Goal: Complete application form

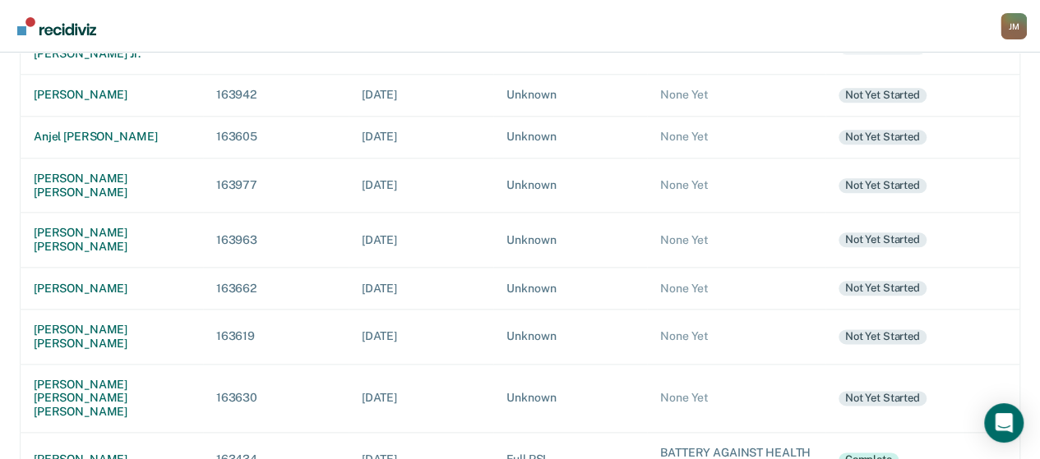
scroll to position [847, 0]
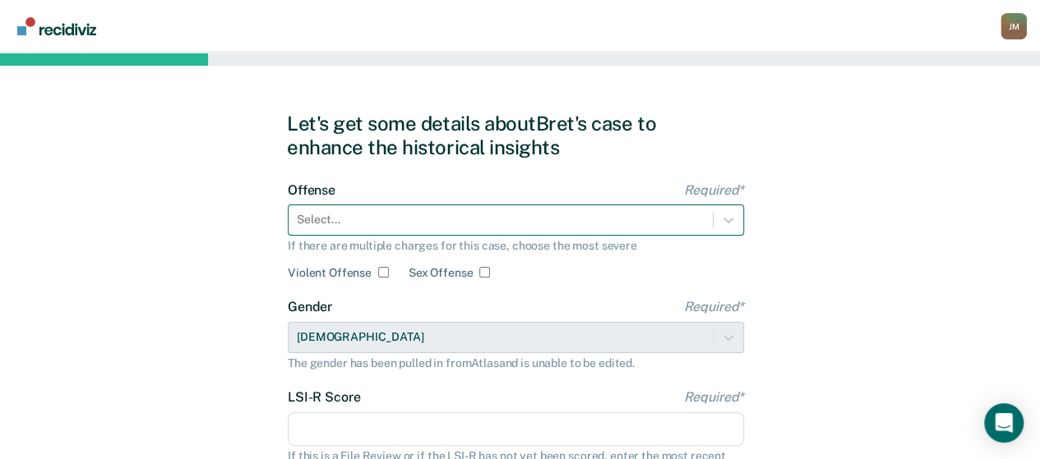
click at [419, 229] on div "Select..." at bounding box center [516, 220] width 456 height 31
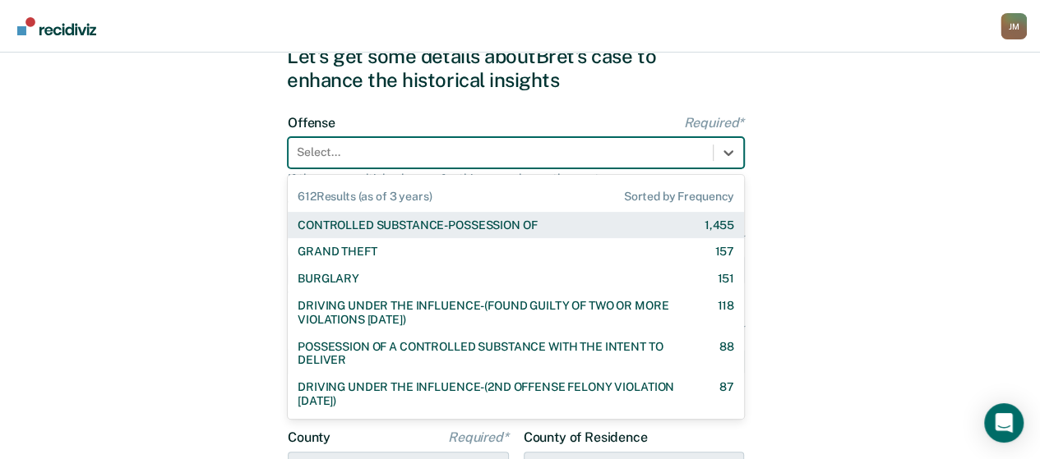
scroll to position [69, 0]
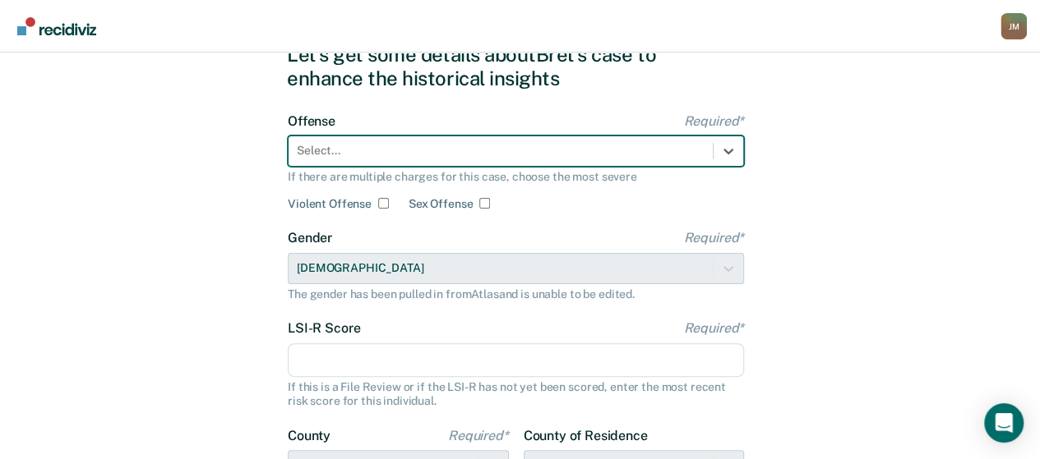
click at [441, 142] on div at bounding box center [501, 150] width 408 height 17
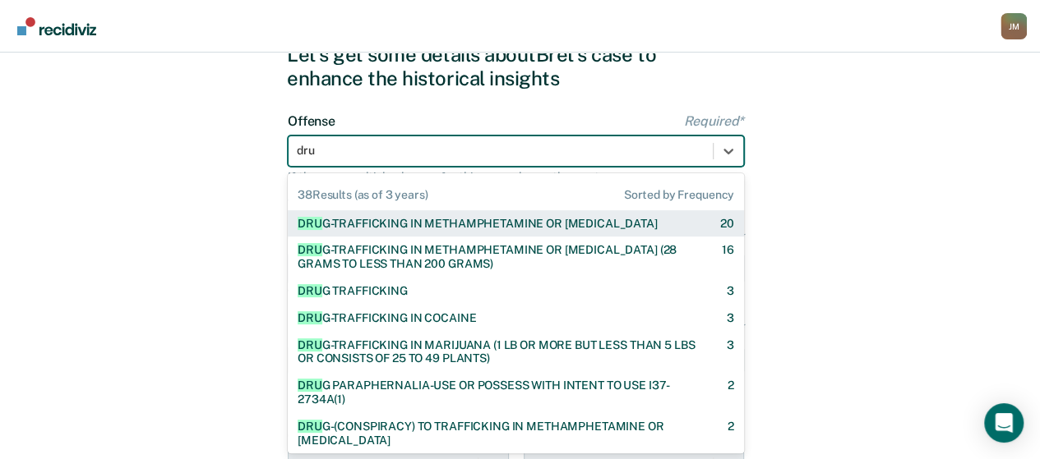
type input "drug"
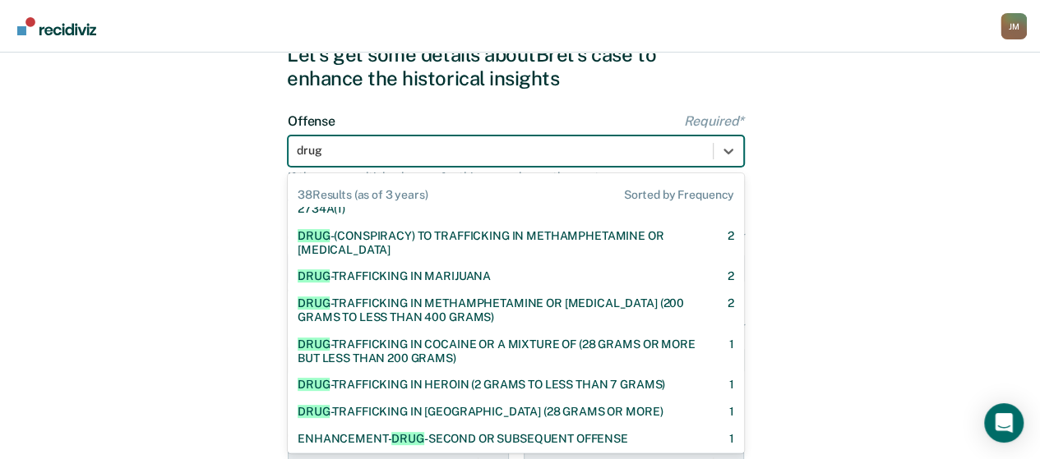
scroll to position [164, 0]
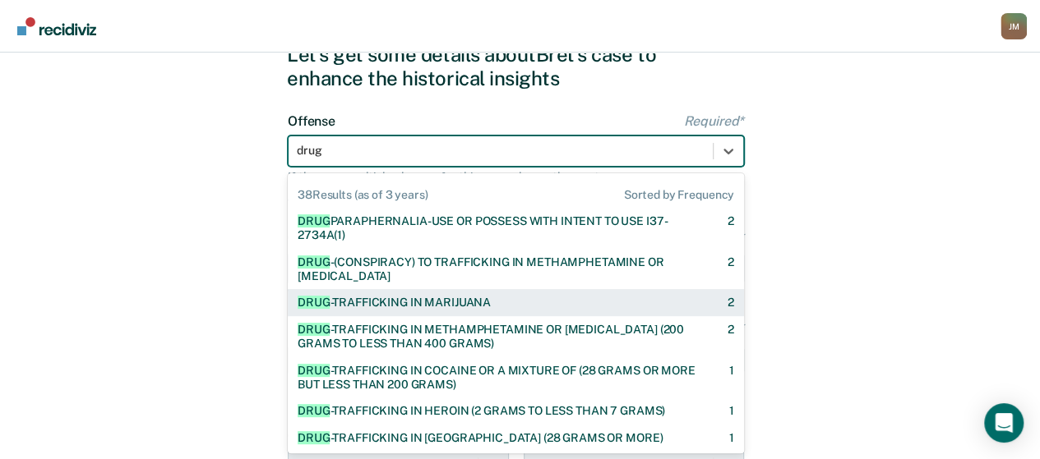
click at [461, 294] on div "DRUG -TRAFFICKING IN MARIJUANA 2" at bounding box center [516, 302] width 456 height 27
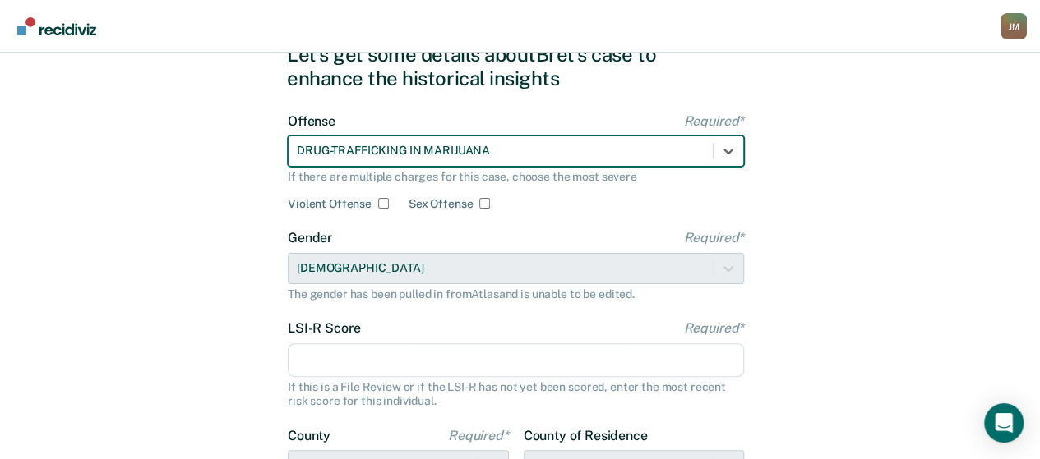
click at [321, 359] on input "LSI-R Score Required*" at bounding box center [516, 361] width 456 height 35
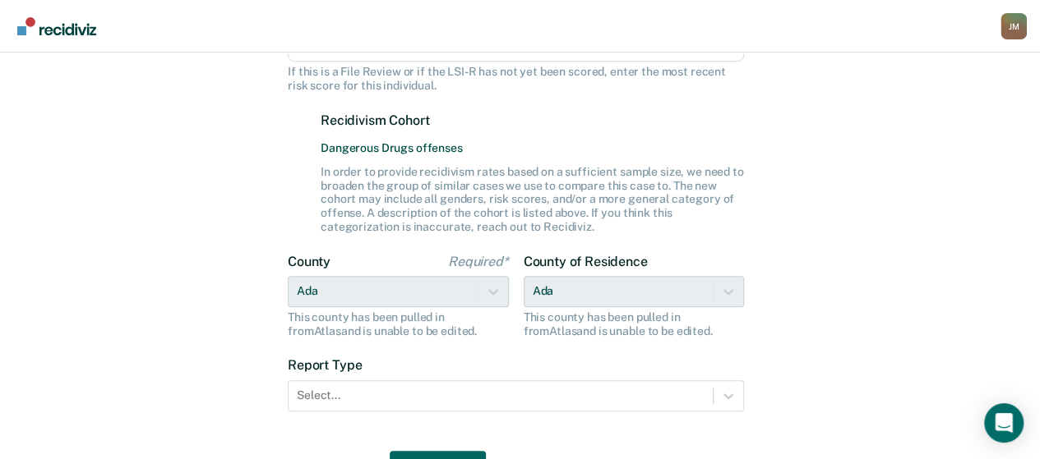
scroll to position [473, 0]
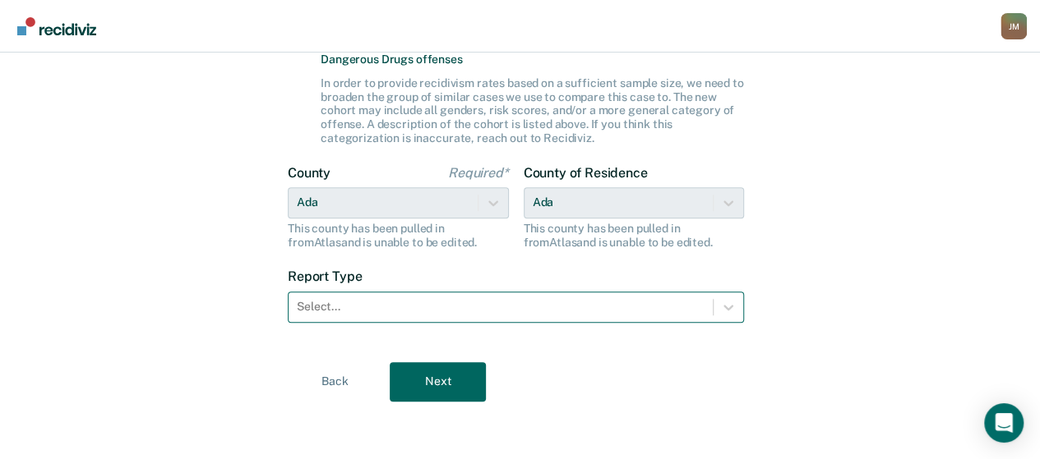
type input "17"
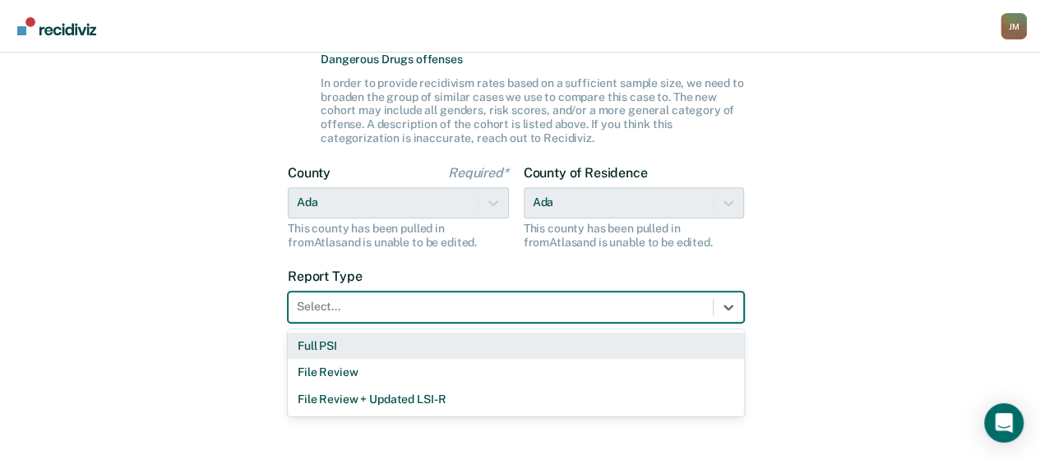
click at [428, 313] on div at bounding box center [501, 306] width 408 height 17
click at [369, 347] on div "Full PSI" at bounding box center [516, 346] width 456 height 27
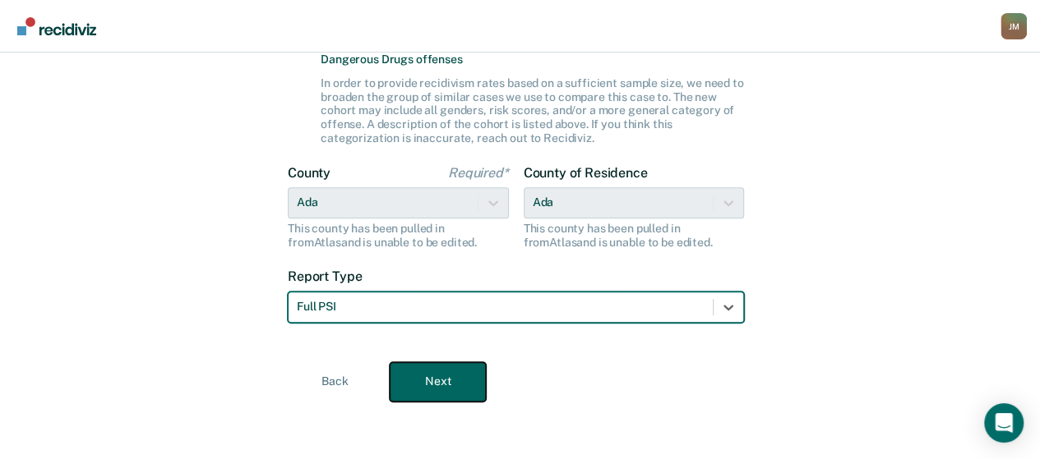
click at [421, 390] on button "Next" at bounding box center [438, 381] width 96 height 39
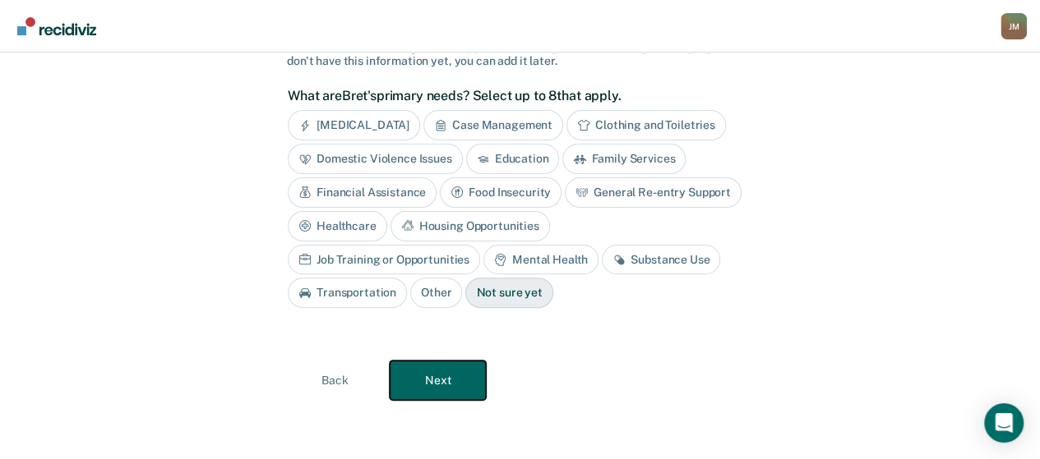
scroll to position [125, 0]
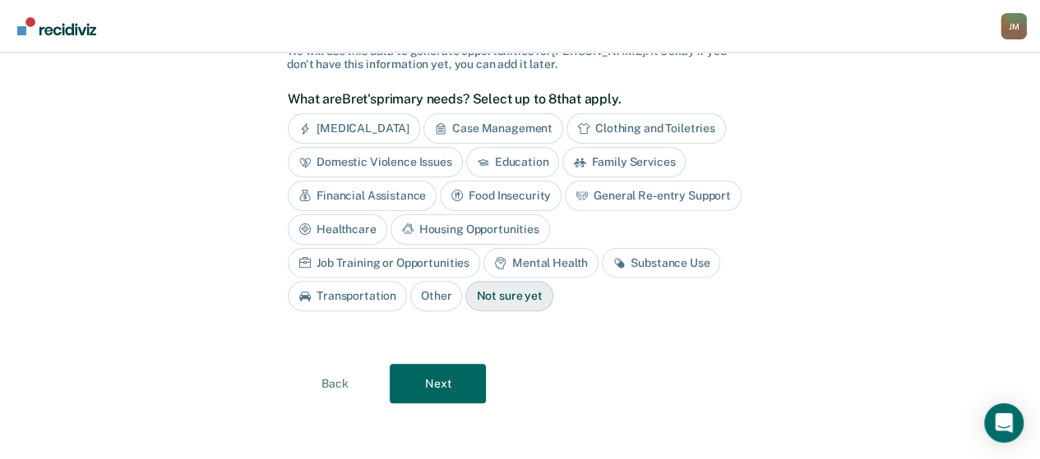
click at [505, 128] on div "Case Management" at bounding box center [493, 128] width 140 height 30
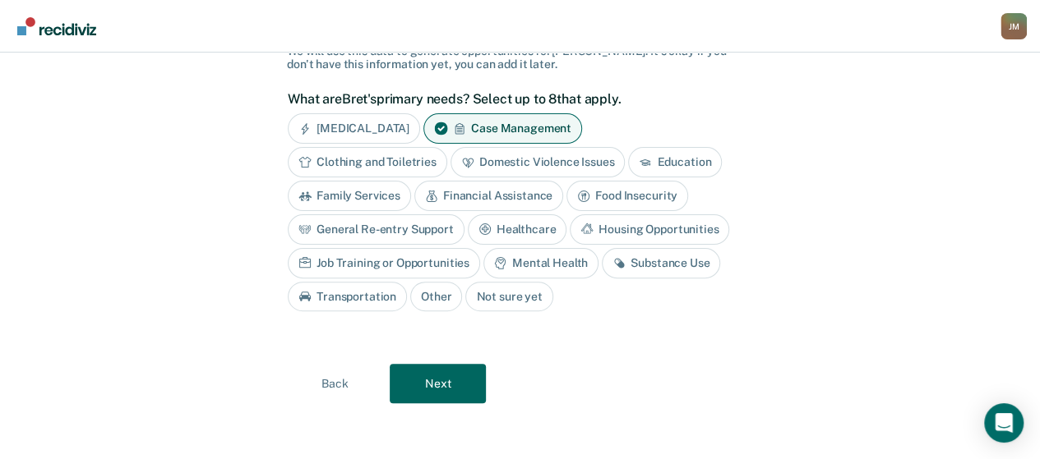
click at [609, 229] on div "Housing Opportunities" at bounding box center [649, 230] width 159 height 30
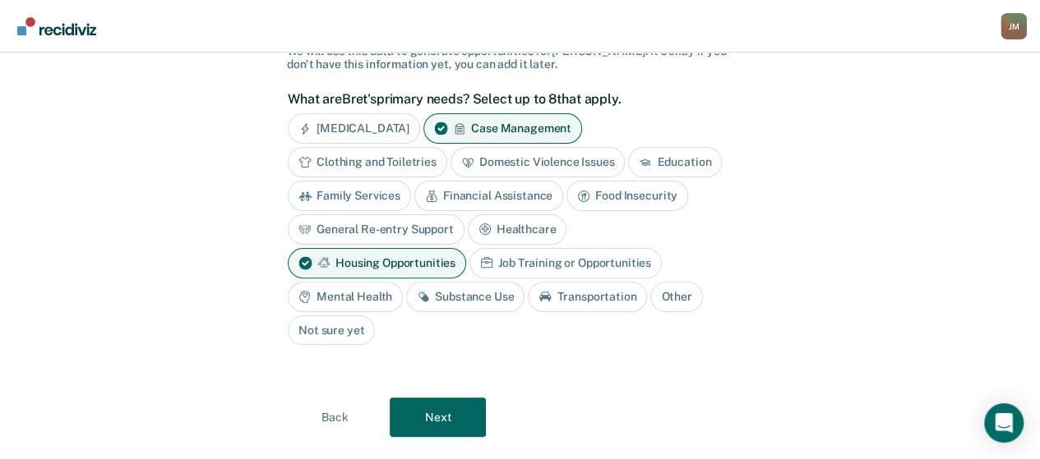
click at [403, 282] on div "Mental Health" at bounding box center [345, 297] width 115 height 30
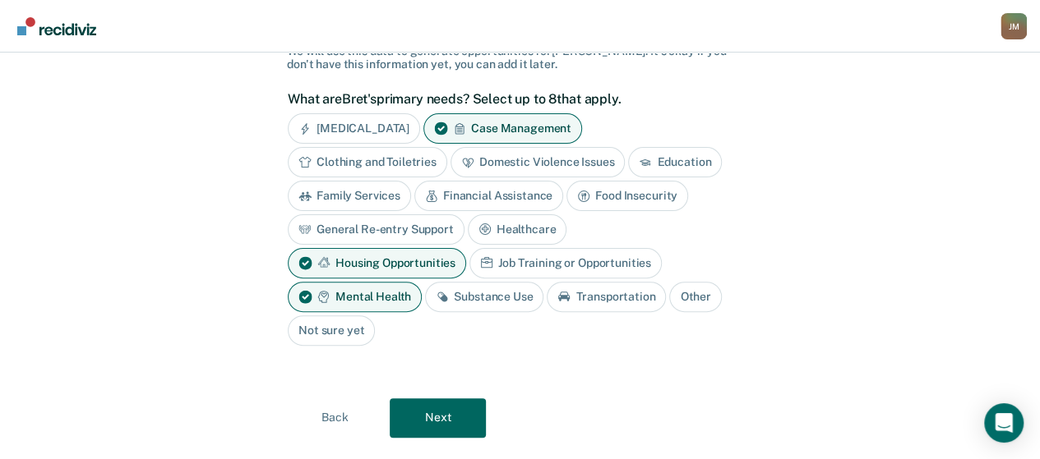
click at [543, 282] on div "Substance Use" at bounding box center [484, 297] width 118 height 30
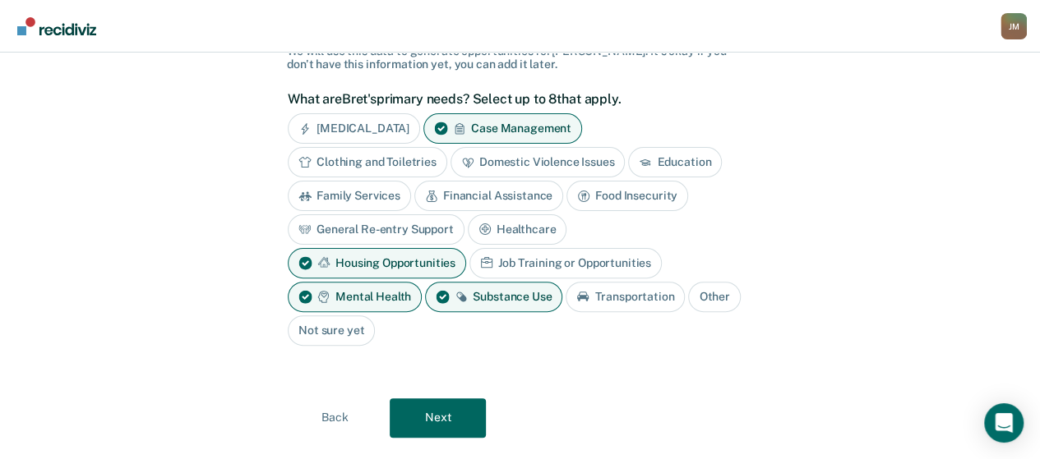
click at [524, 238] on div "Healthcare" at bounding box center [517, 230] width 99 height 30
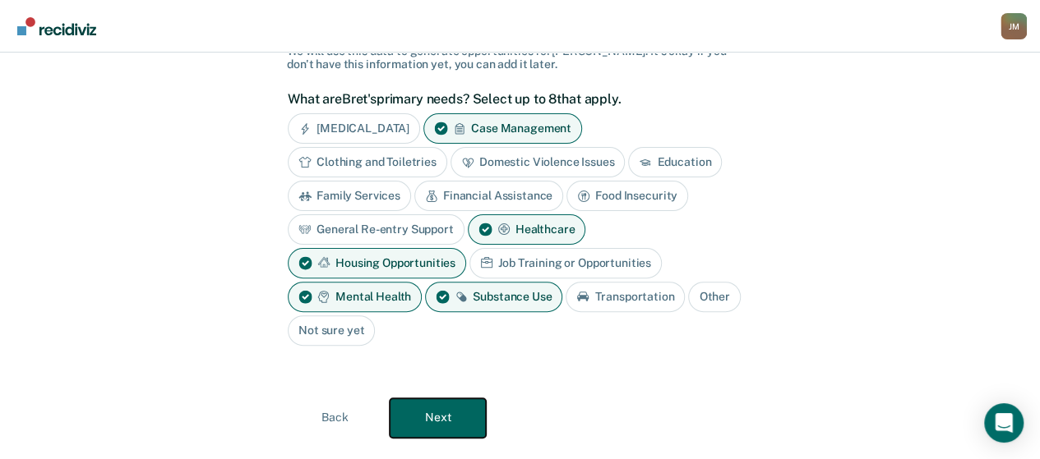
click at [439, 408] on button "Next" at bounding box center [438, 418] width 96 height 39
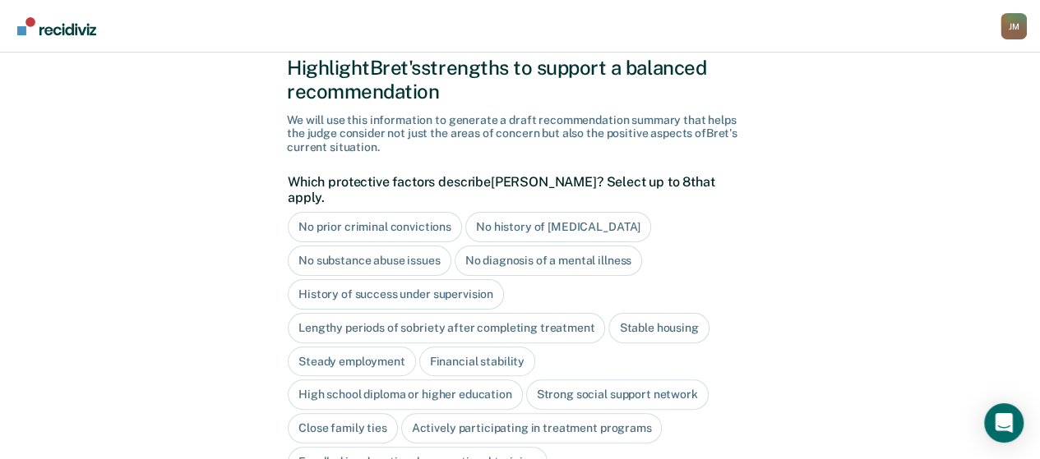
scroll to position [164, 0]
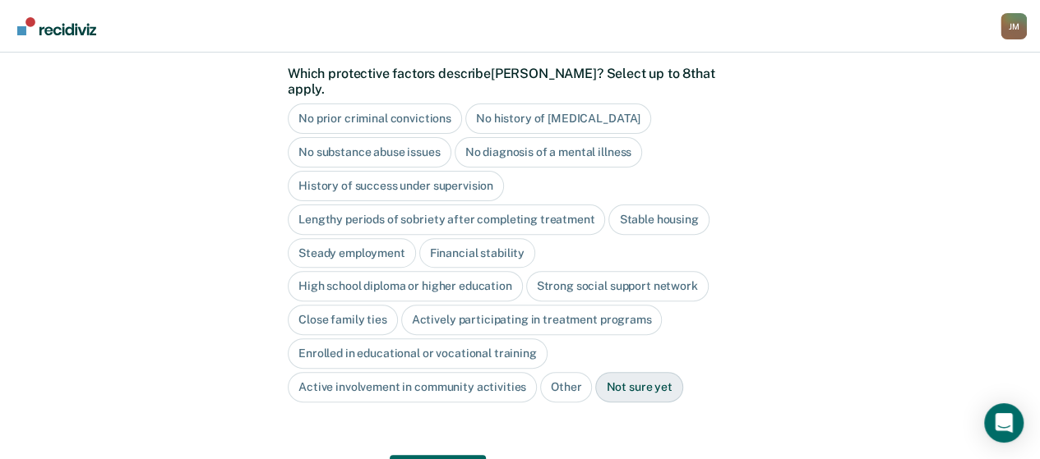
click at [407, 104] on div "No prior criminal convictions" at bounding box center [375, 119] width 174 height 30
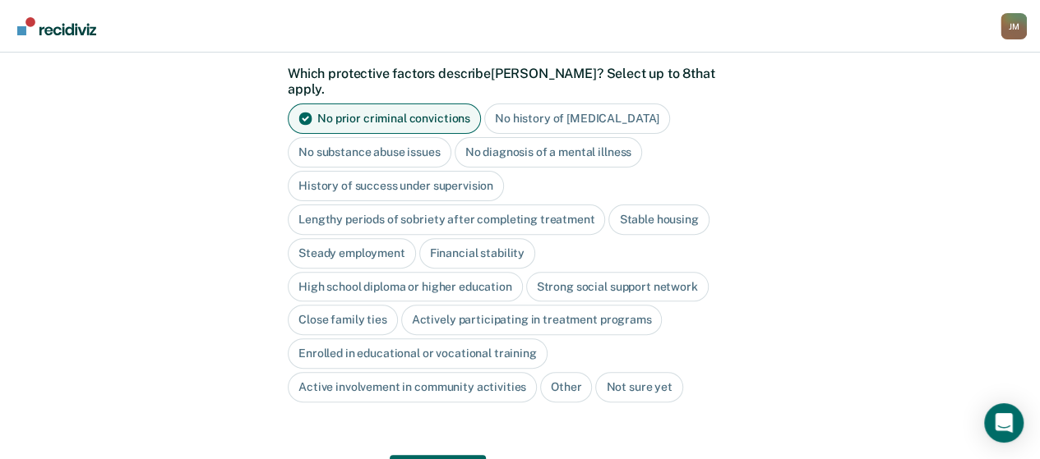
click at [505, 272] on div "High school diploma or higher education" at bounding box center [405, 287] width 235 height 30
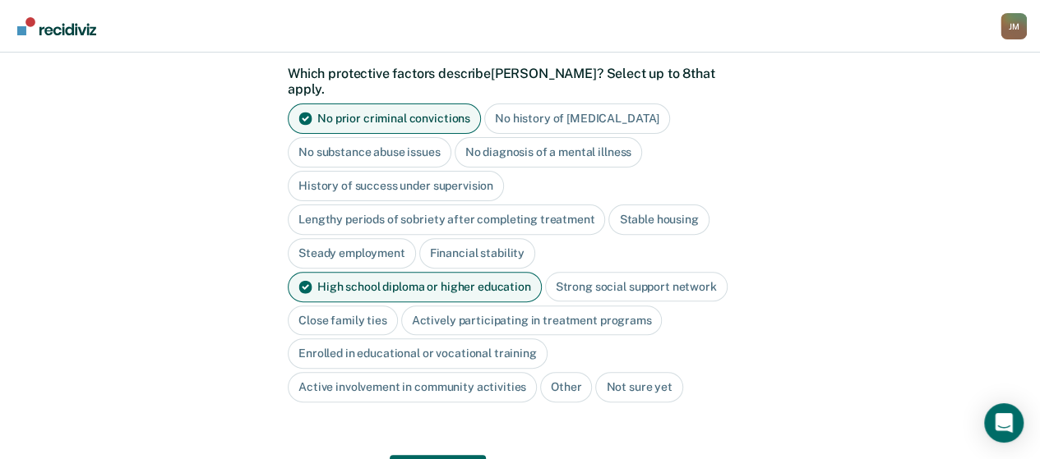
click at [370, 306] on div "Close family ties" at bounding box center [343, 321] width 110 height 30
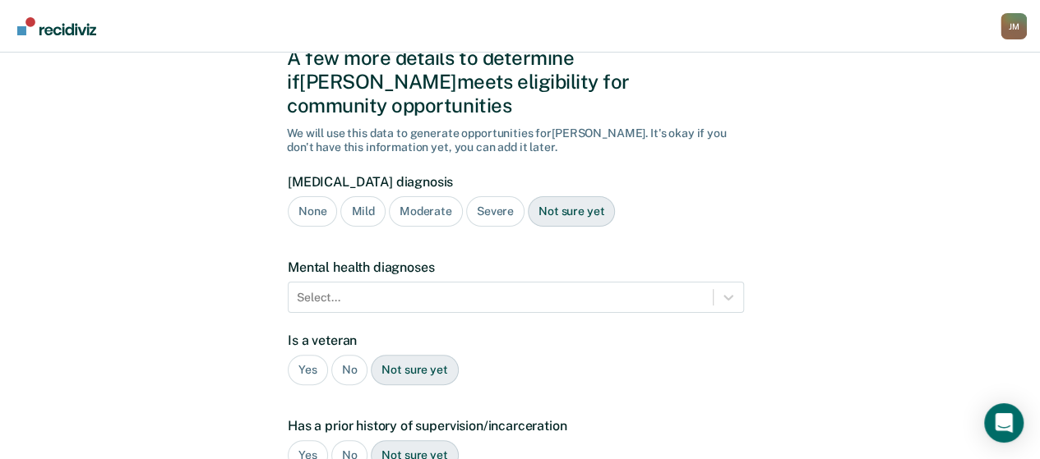
scroll to position [55, 0]
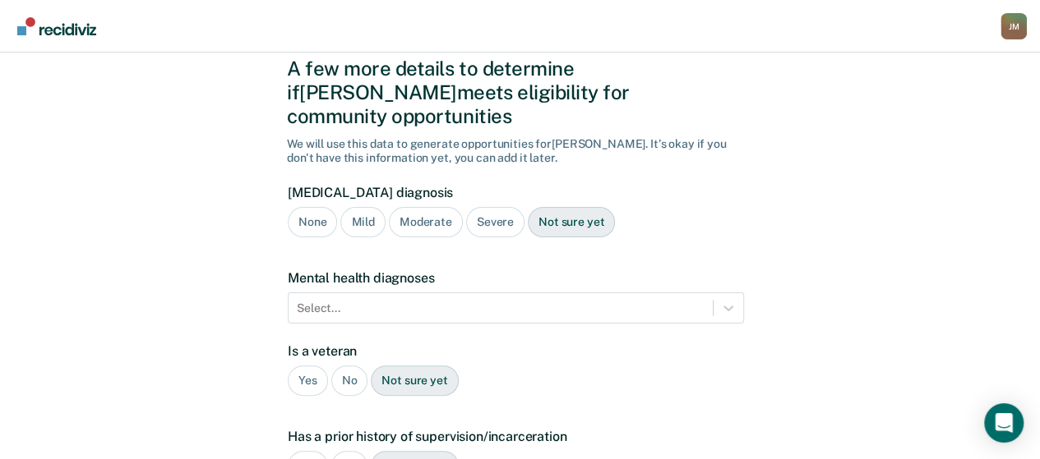
click at [565, 207] on div "Not sure yet" at bounding box center [571, 222] width 87 height 30
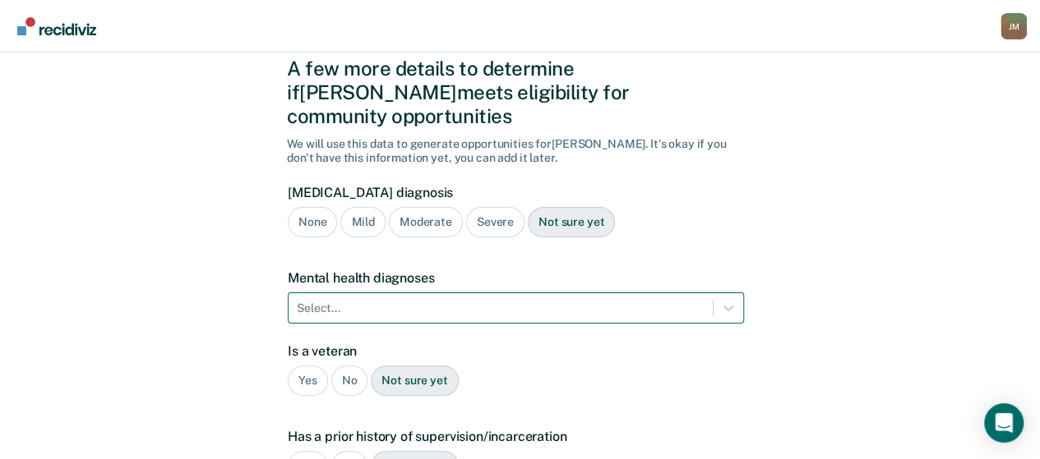
scroll to position [155, 0]
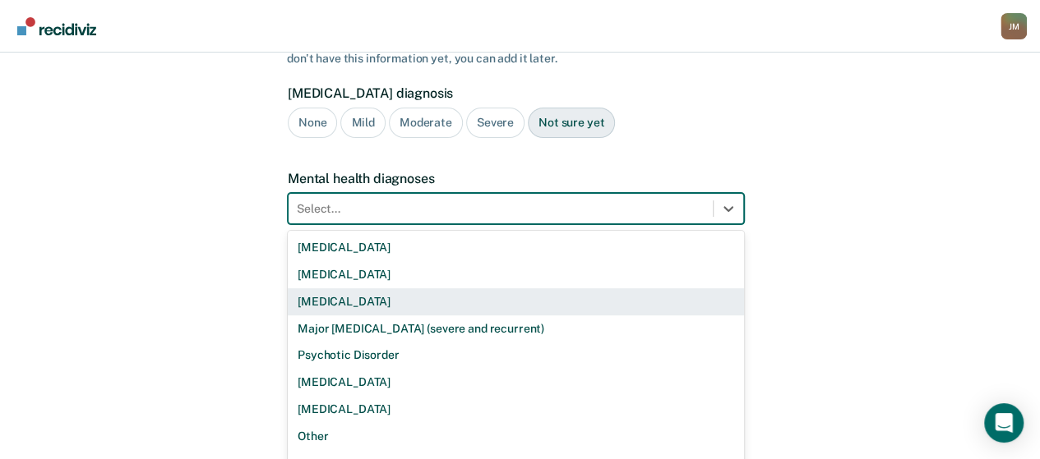
click at [428, 224] on div "9 results available. Use Up and Down to choose options, press Enter to select t…" at bounding box center [516, 208] width 456 height 31
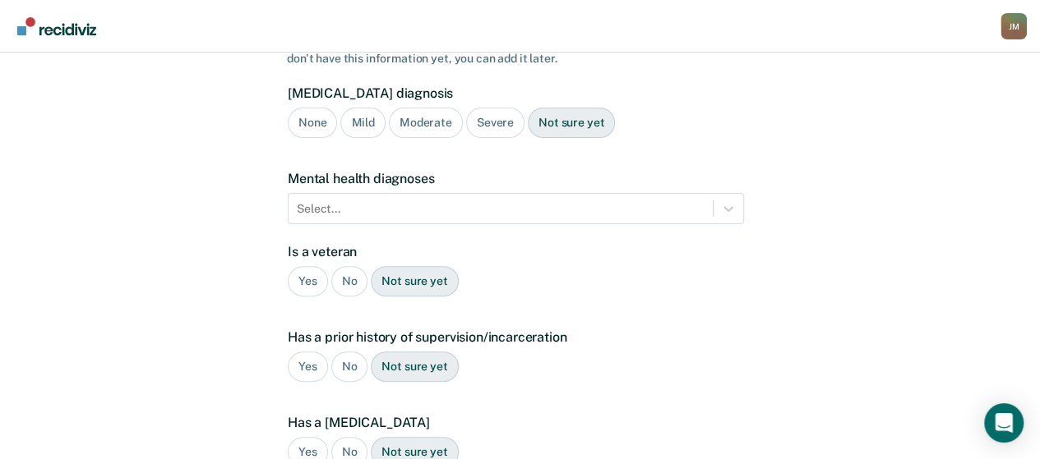
click at [795, 147] on div "A few more details to determine if Bret meets eligibility for community opportu…" at bounding box center [520, 344] width 1040 height 892
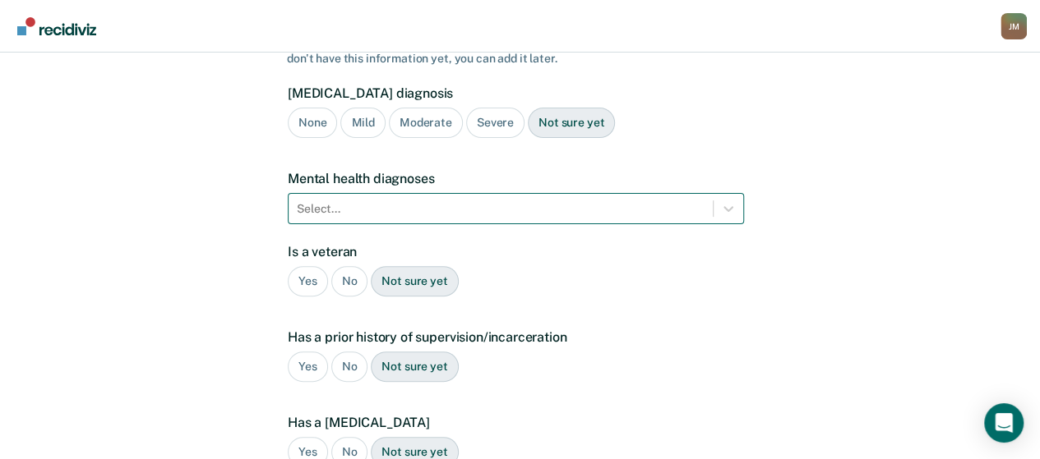
click at [470, 193] on div "Select..." at bounding box center [516, 208] width 456 height 31
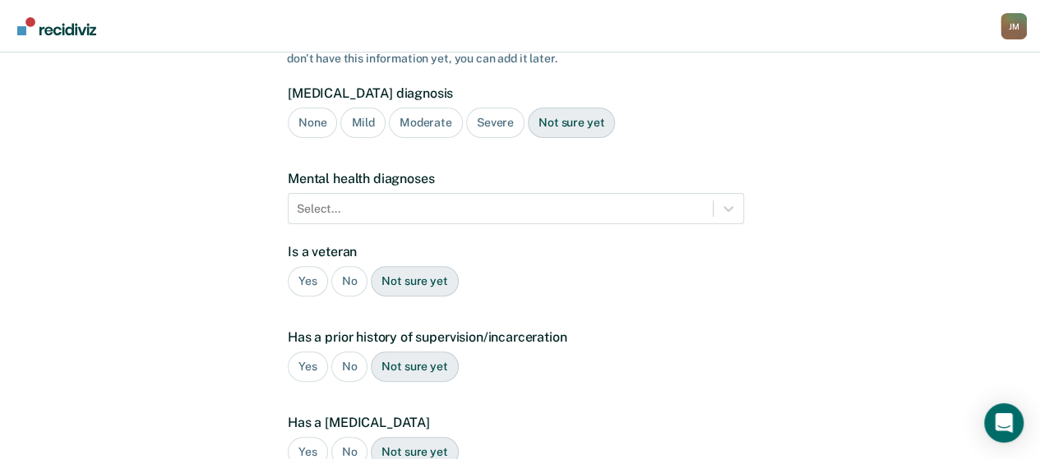
click at [833, 119] on div "A few more details to determine if Bret meets eligibility for community opportu…" at bounding box center [520, 344] width 1040 height 892
click at [305, 266] on div "Yes" at bounding box center [308, 281] width 40 height 30
click at [352, 352] on div "No" at bounding box center [349, 367] width 37 height 30
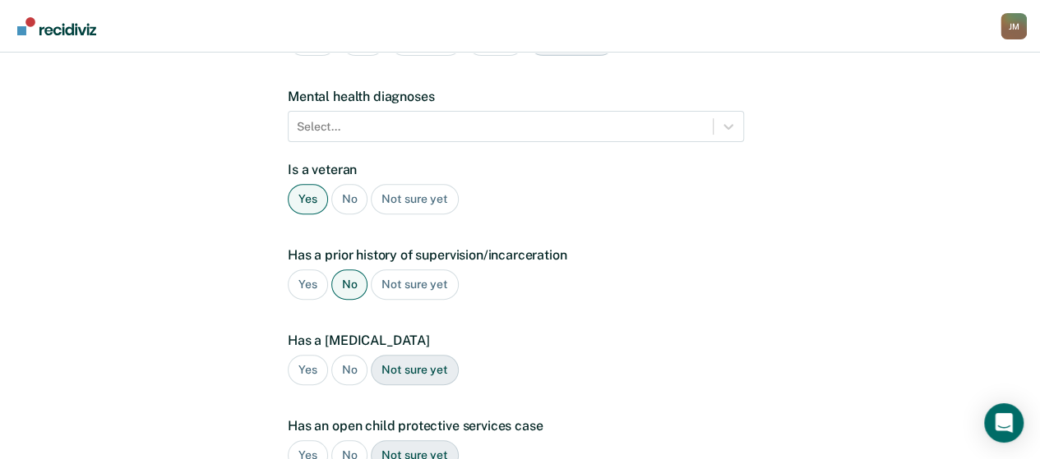
click at [353, 355] on div "No" at bounding box center [349, 370] width 37 height 30
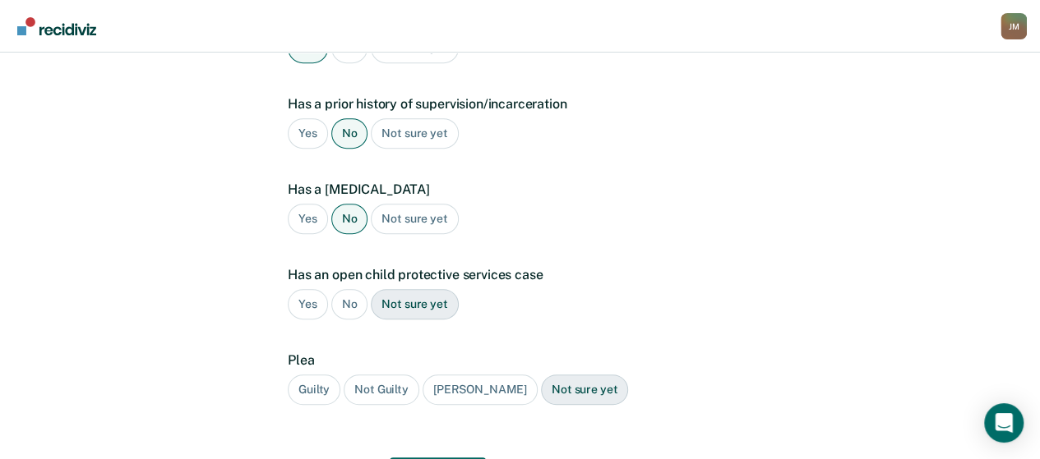
scroll to position [401, 0]
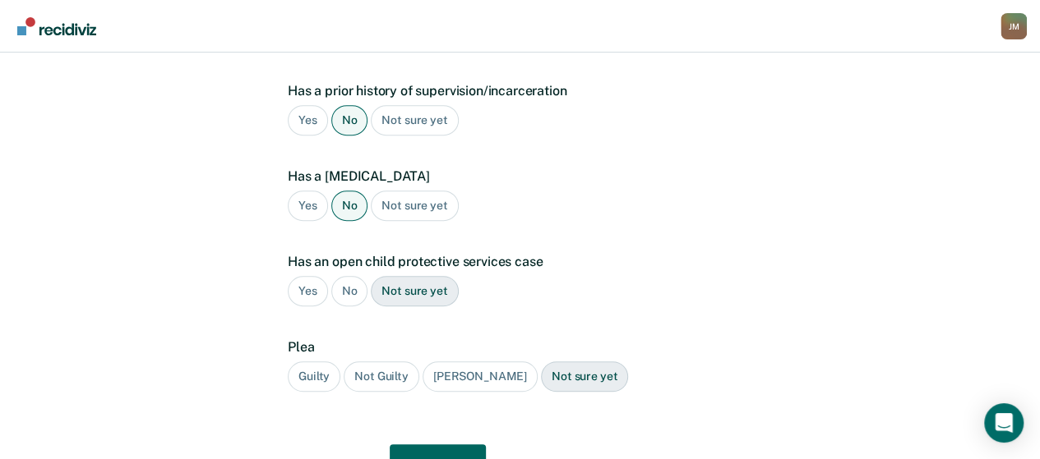
click at [353, 276] on div "No" at bounding box center [349, 291] width 37 height 30
click at [310, 362] on div "Guilty" at bounding box center [314, 377] width 53 height 30
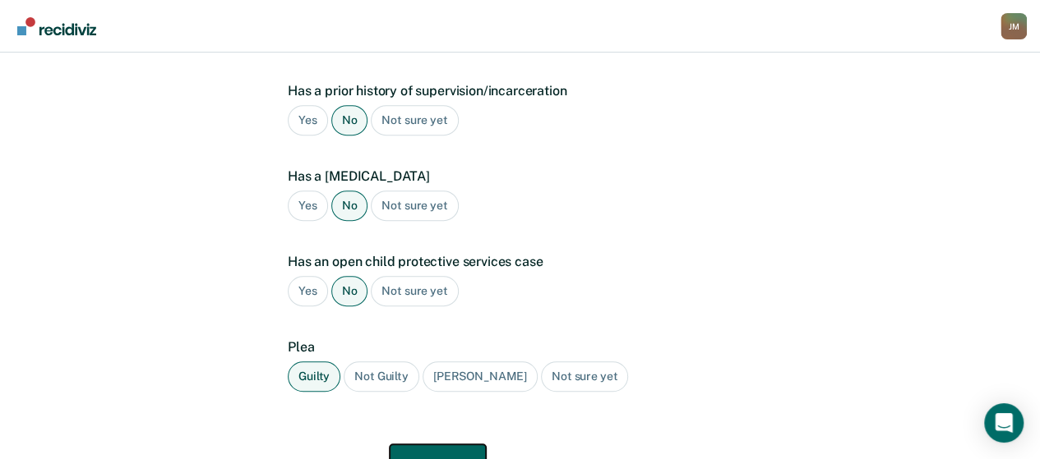
click at [441, 445] on button "Next" at bounding box center [438, 464] width 96 height 39
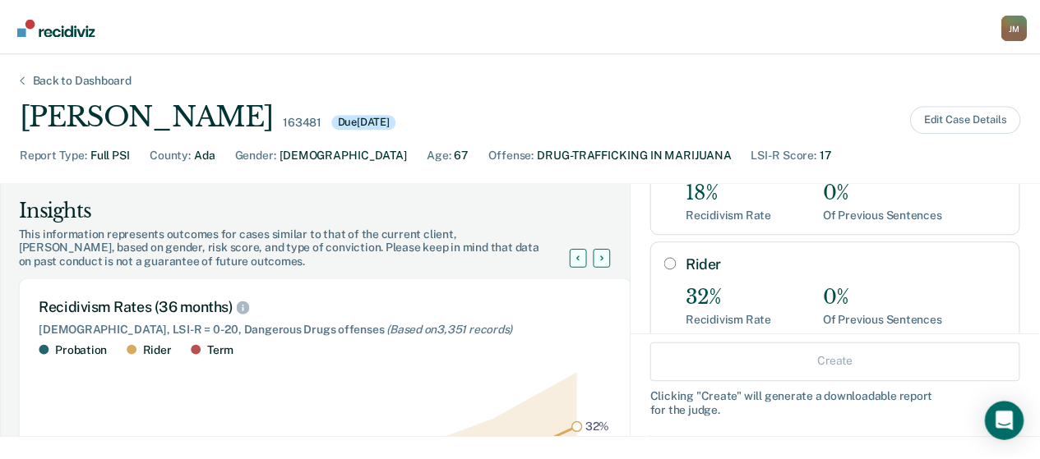
scroll to position [77, 0]
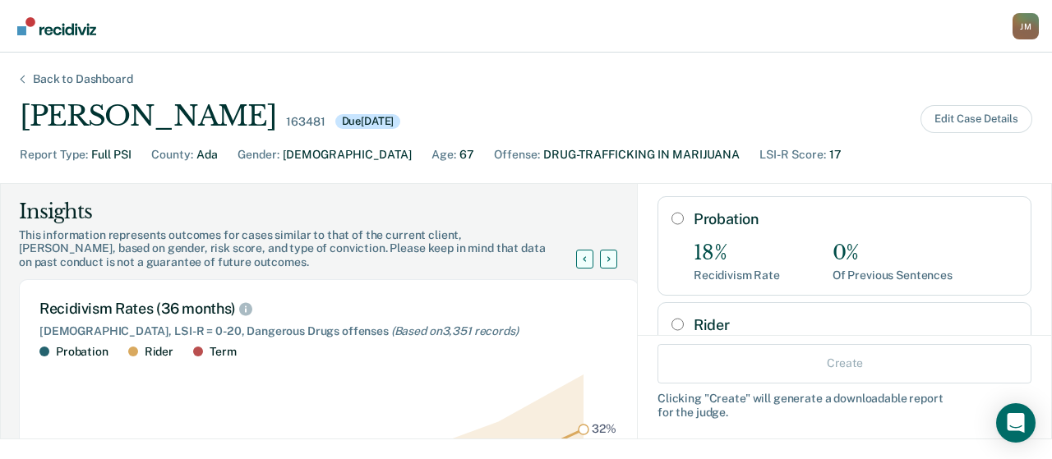
click at [657, 311] on div "Rider 32% Recidivism Rate 0% Of Previous Sentences" at bounding box center [844, 351] width 374 height 99
radio input "true"
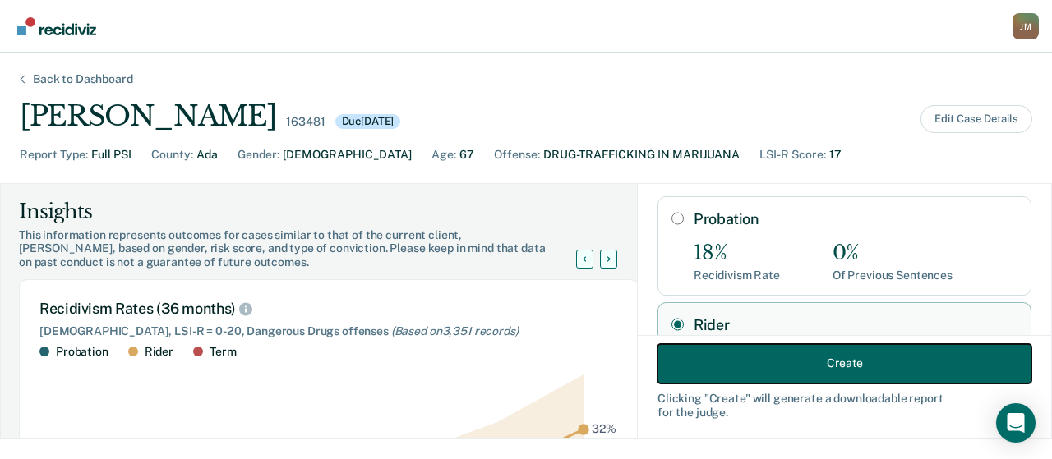
click at [673, 376] on button "Create" at bounding box center [844, 363] width 374 height 39
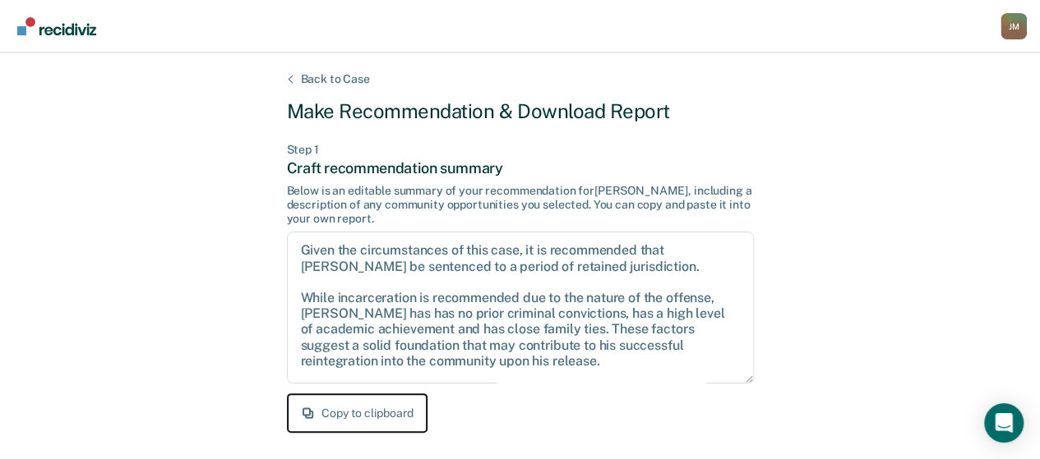
click at [420, 404] on button "Copy to clipboard" at bounding box center [357, 413] width 141 height 39
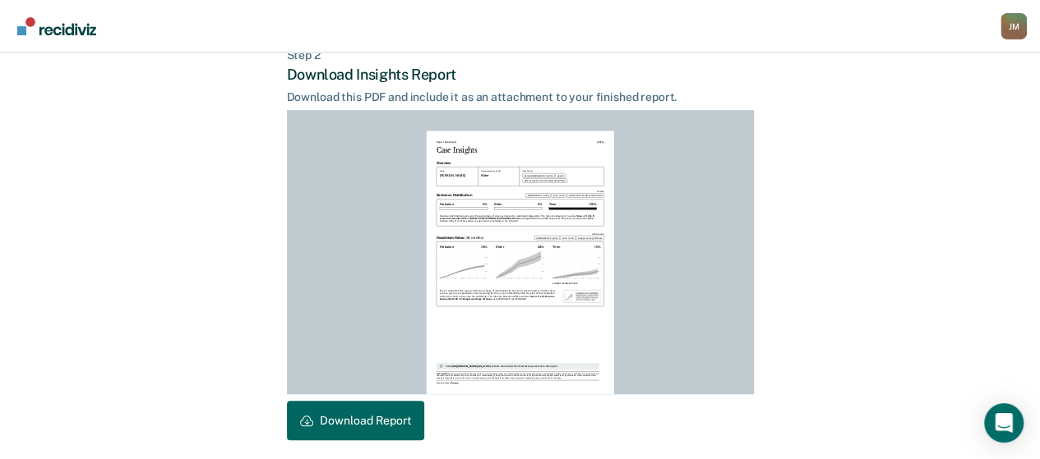
scroll to position [477, 0]
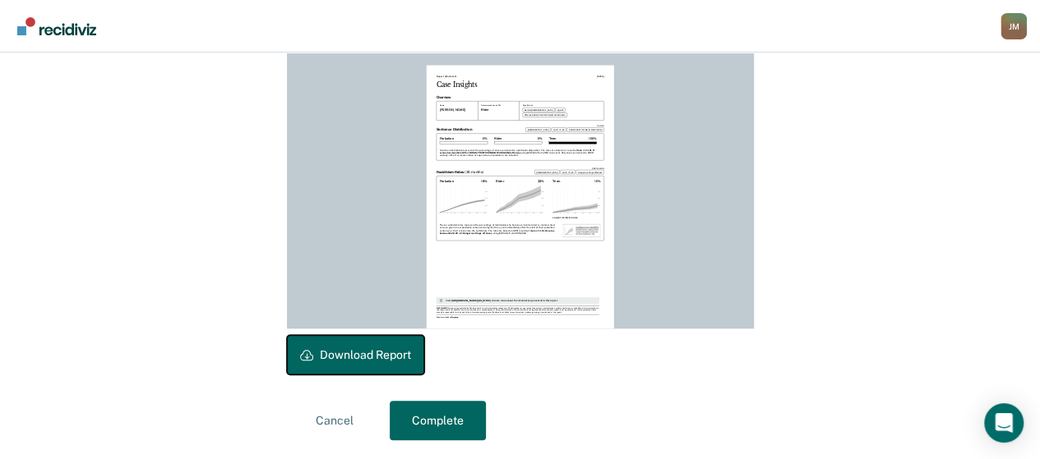
click at [398, 360] on button "Download Report" at bounding box center [355, 354] width 137 height 39
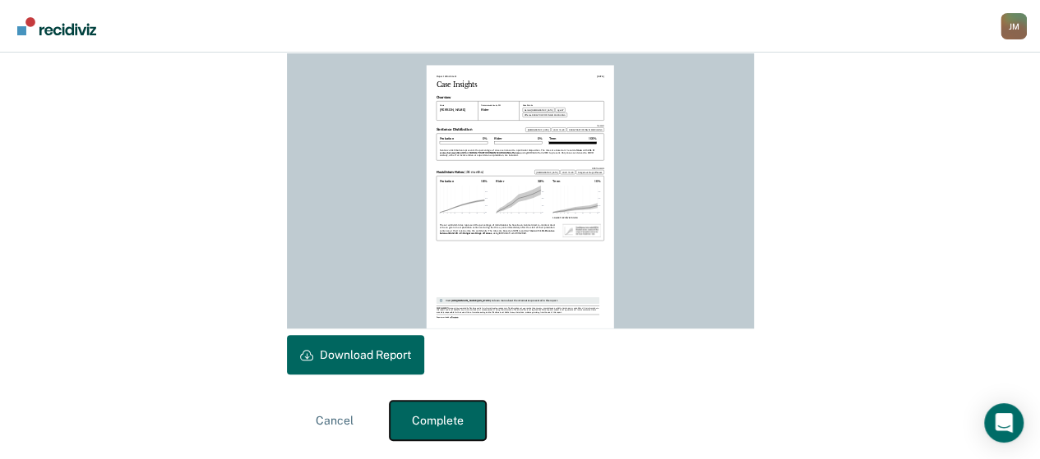
click at [448, 418] on button "Complete" at bounding box center [438, 420] width 96 height 39
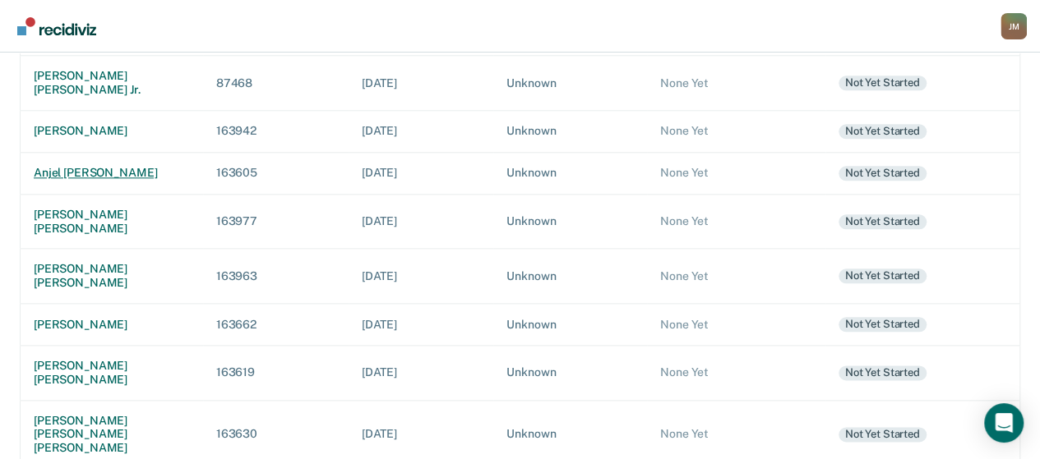
scroll to position [860, 0]
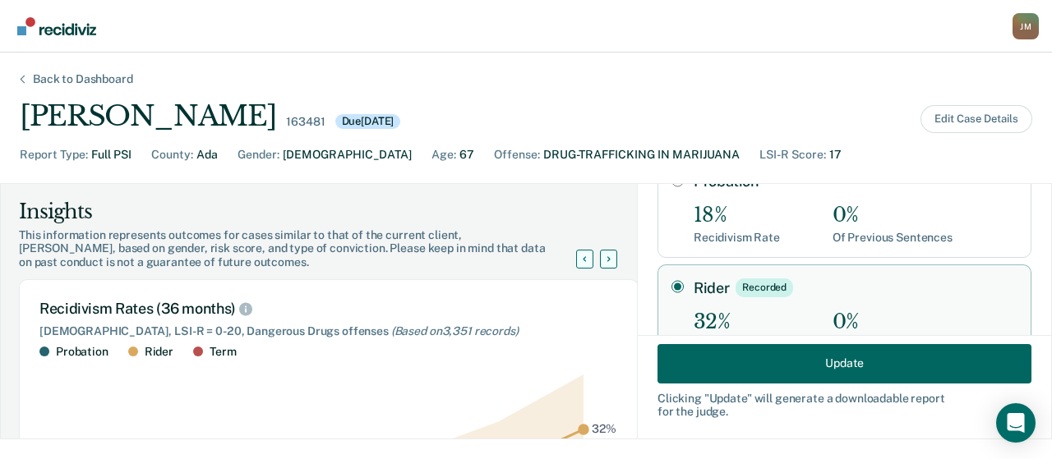
scroll to position [78, 0]
